Goal: Information Seeking & Learning: Learn about a topic

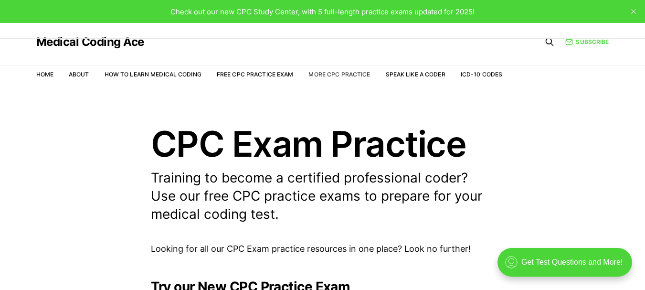
click at [331, 75] on link "More CPC Practice" at bounding box center [339, 74] width 62 height 7
click at [343, 77] on link "More CPC Practice" at bounding box center [339, 74] width 62 height 7
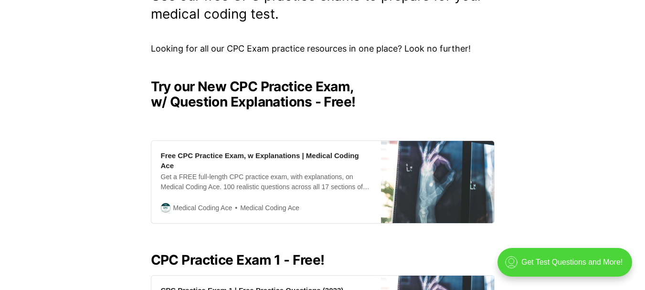
scroll to position [239, 0]
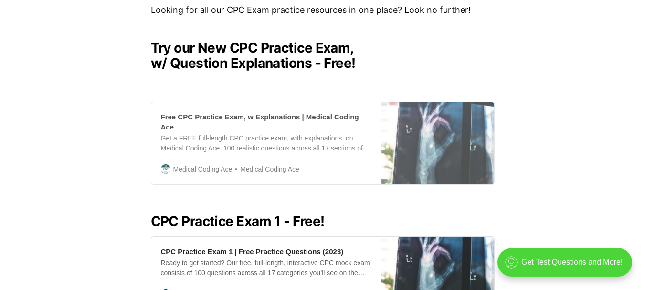
click at [231, 122] on div "Free CPC Practice Exam, w Explanations | Medical Coding Ace Get a FREE full-len…" at bounding box center [266, 143] width 230 height 82
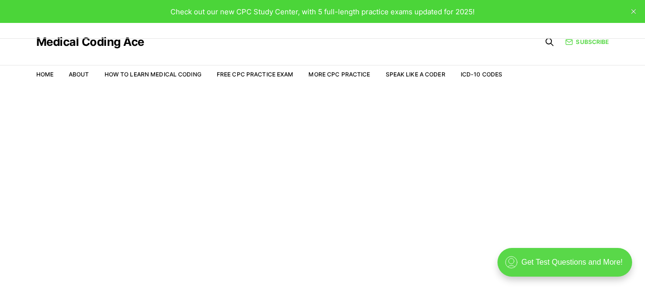
click at [545, 260] on div ".cls-1{fill:none;stroke:currentColor;stroke-linecap:round;stroke-linejoin:round…" at bounding box center [564, 262] width 135 height 29
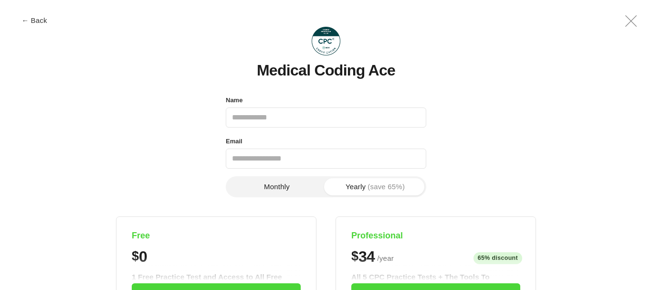
click at [631, 15] on icon ".a{fill:none;stroke:currentColor;stroke-linecap:round;stroke-linejoin:round;str…" at bounding box center [630, 21] width 23 height 23
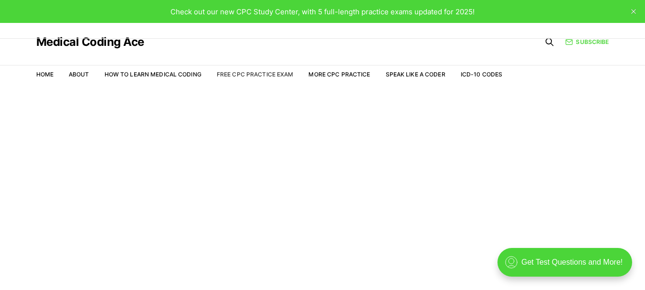
click at [263, 77] on link "Free CPC Practice Exam" at bounding box center [255, 74] width 77 height 7
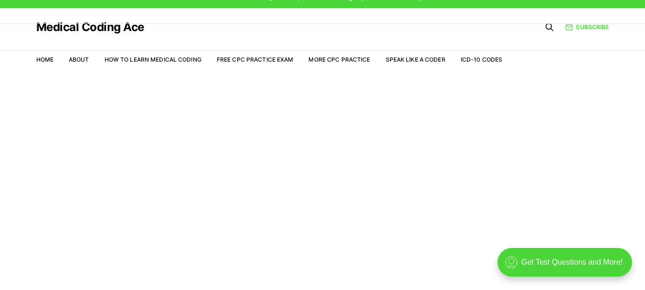
scroll to position [23, 0]
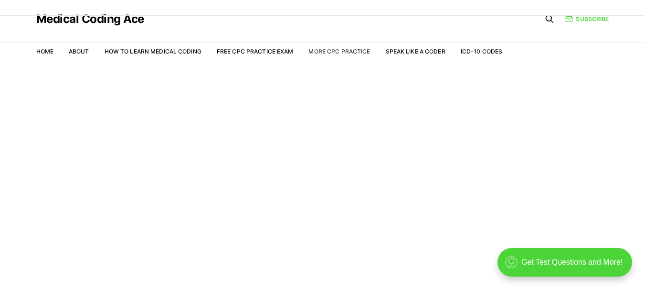
click at [337, 50] on link "More CPC Practice" at bounding box center [339, 51] width 62 height 7
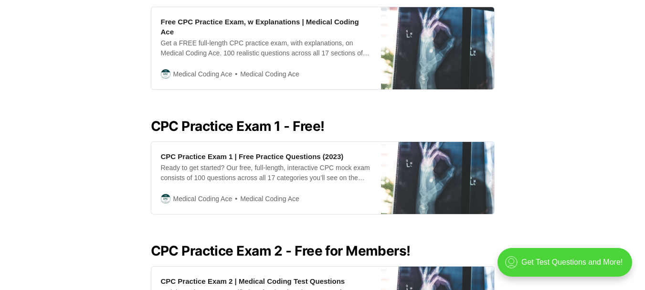
scroll to position [334, 0]
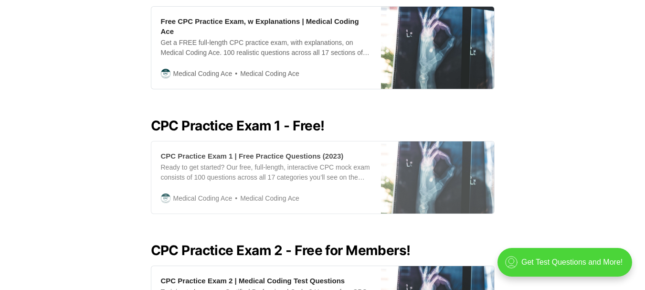
click at [239, 151] on div "CPC Practice Exam 1 | Free Practice Questions (2023)" at bounding box center [252, 156] width 183 height 10
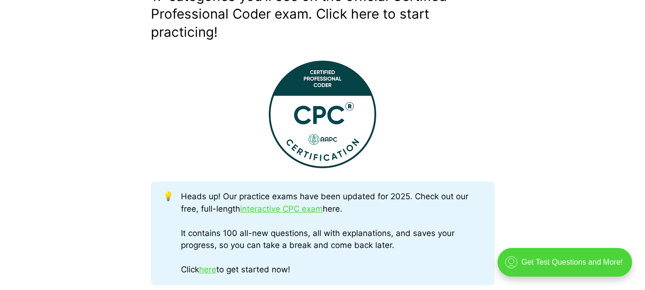
scroll to position [430, 0]
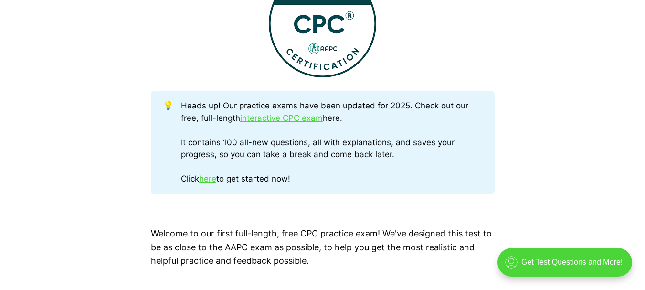
click at [274, 126] on div "Heads up! Our practice exams have been updated for 2025. Check out our free, fu…" at bounding box center [331, 142] width 301 height 85
click at [280, 119] on link "interactive CPC exam" at bounding box center [281, 118] width 83 height 10
click at [208, 178] on link "here" at bounding box center [207, 179] width 17 height 10
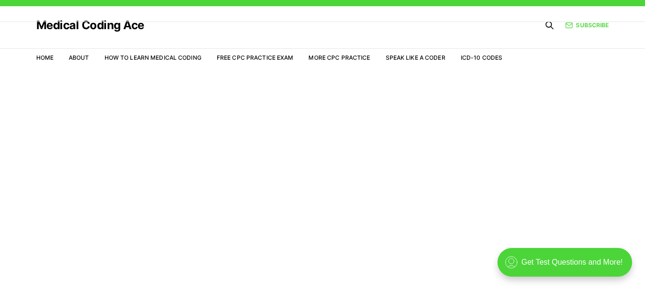
scroll to position [23, 0]
